Goal: Navigation & Orientation: Go to known website

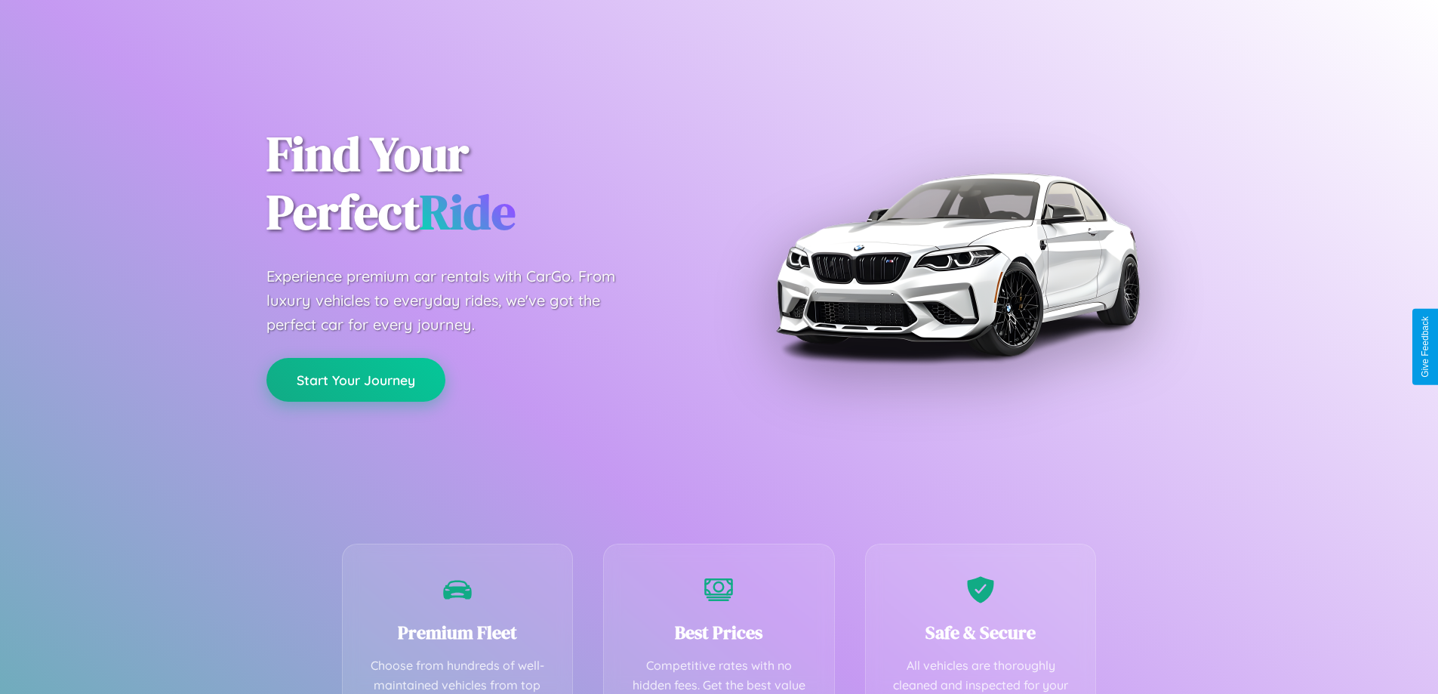
click at [356, 381] on button "Start Your Journey" at bounding box center [356, 380] width 179 height 44
click at [356, 379] on button "Start Your Journey" at bounding box center [356, 380] width 179 height 44
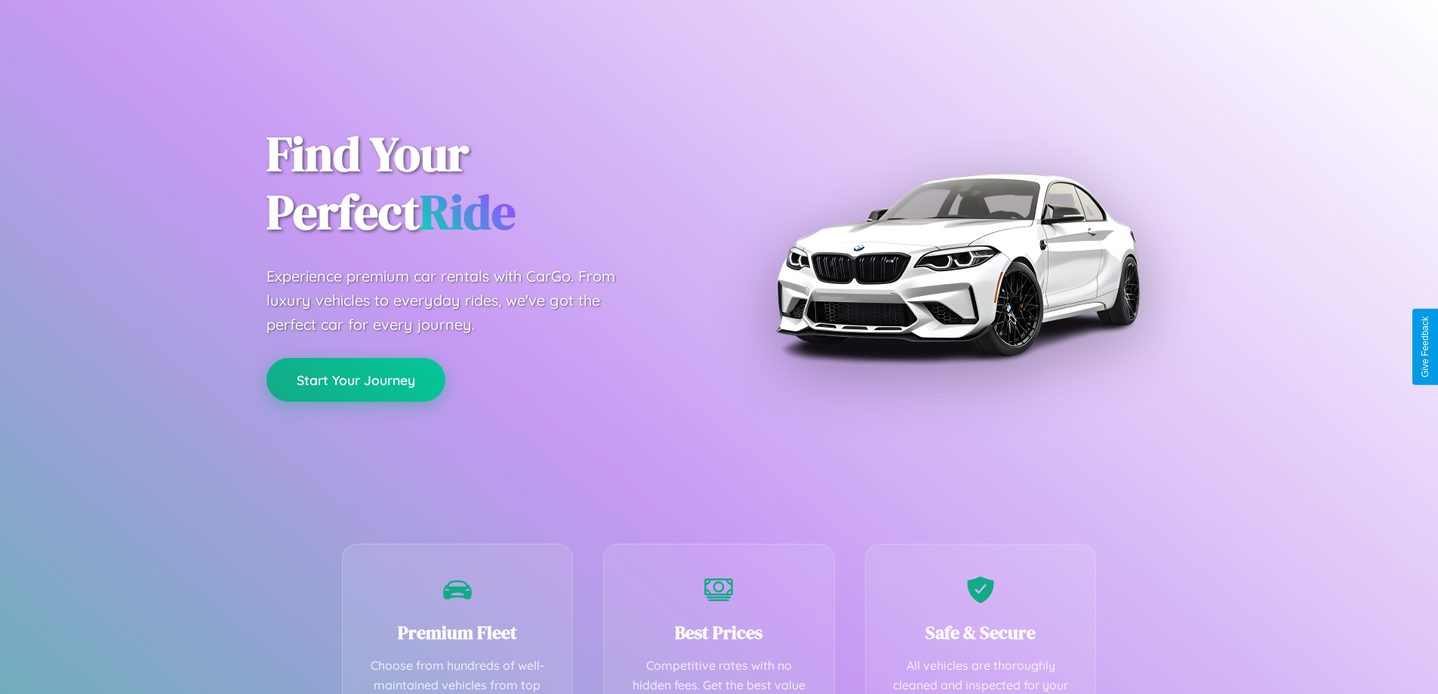
click at [356, 379] on button "Start Your Journey" at bounding box center [356, 380] width 179 height 44
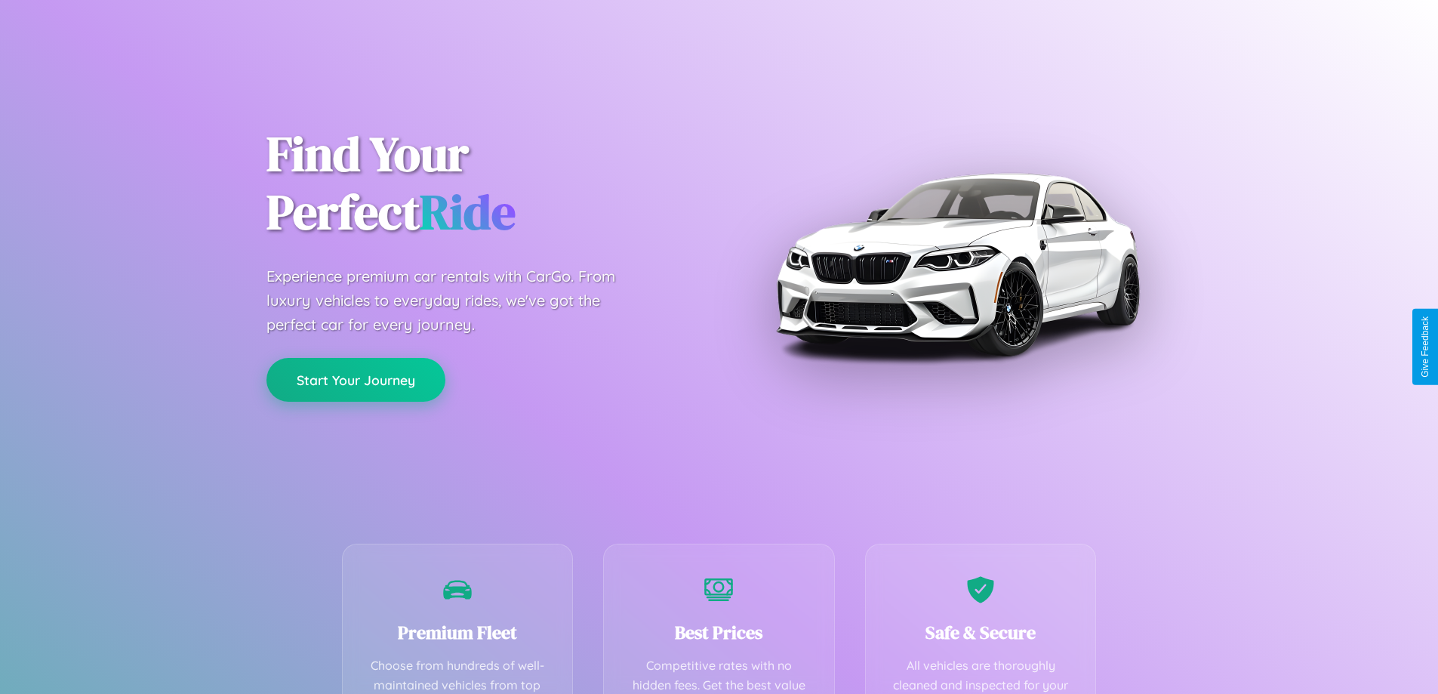
click at [356, 379] on button "Start Your Journey" at bounding box center [356, 380] width 179 height 44
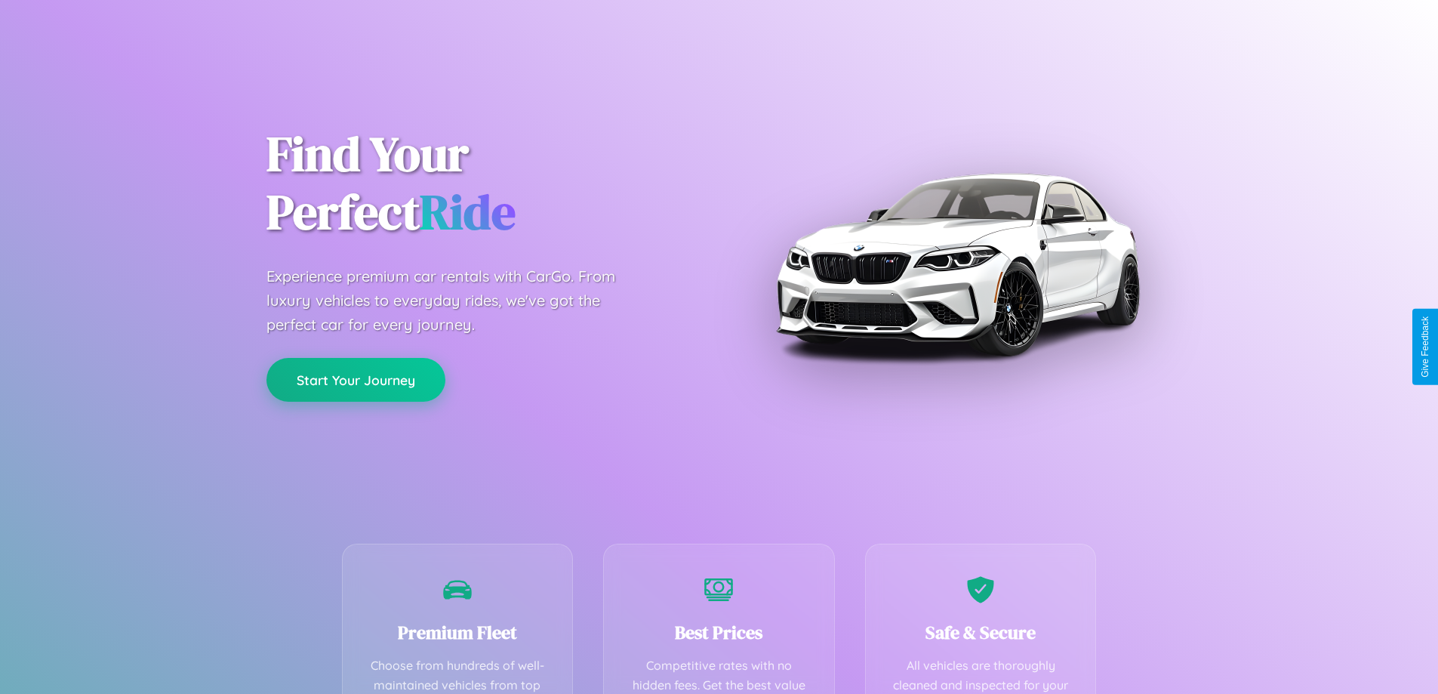
click at [356, 379] on button "Start Your Journey" at bounding box center [356, 380] width 179 height 44
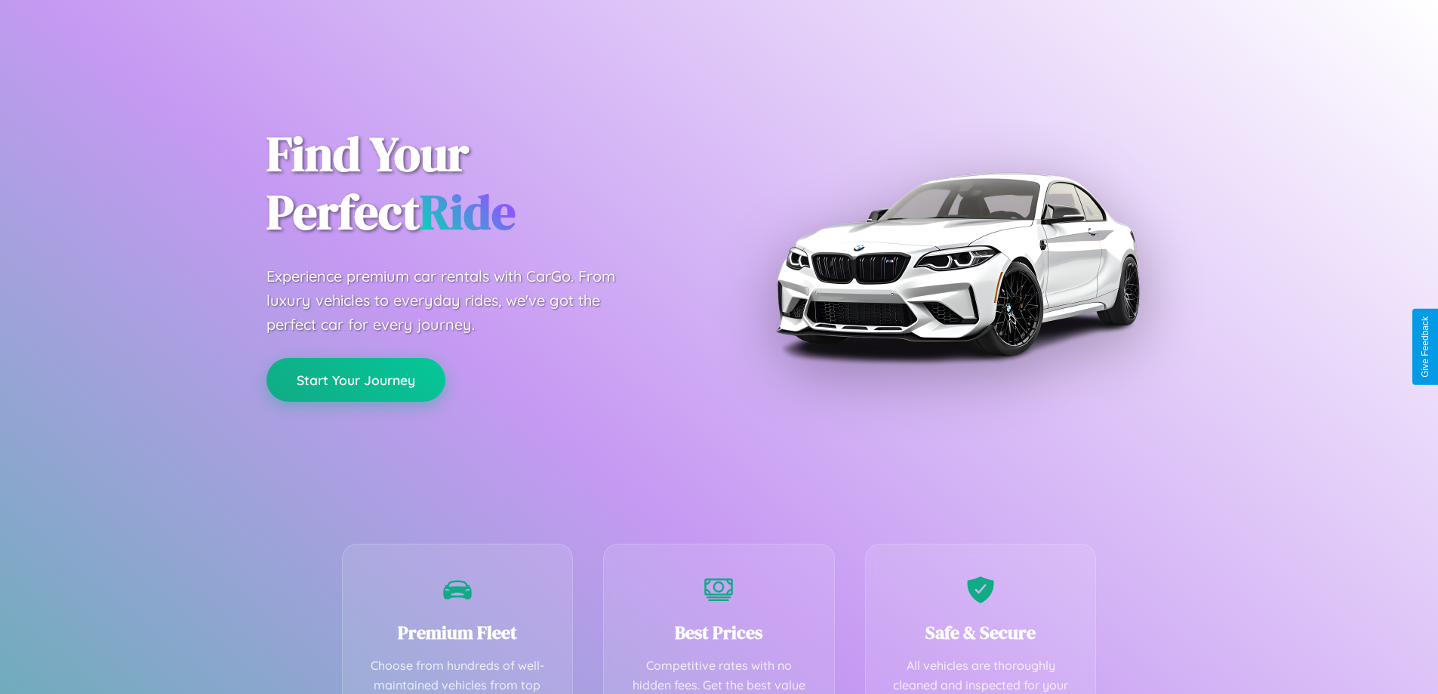
click at [356, 379] on button "Start Your Journey" at bounding box center [356, 380] width 179 height 44
